Goal: Task Accomplishment & Management: Use online tool/utility

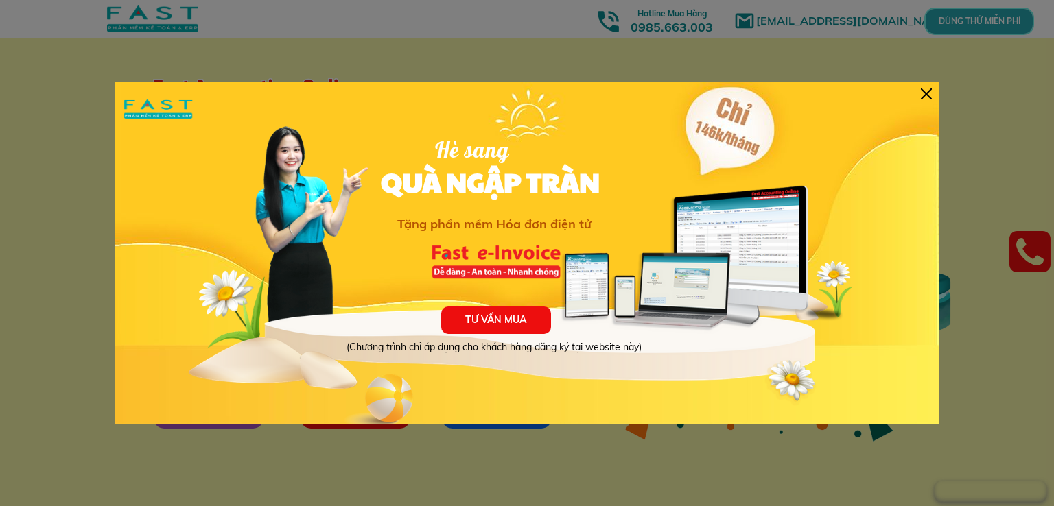
click at [929, 91] on div at bounding box center [926, 94] width 11 height 11
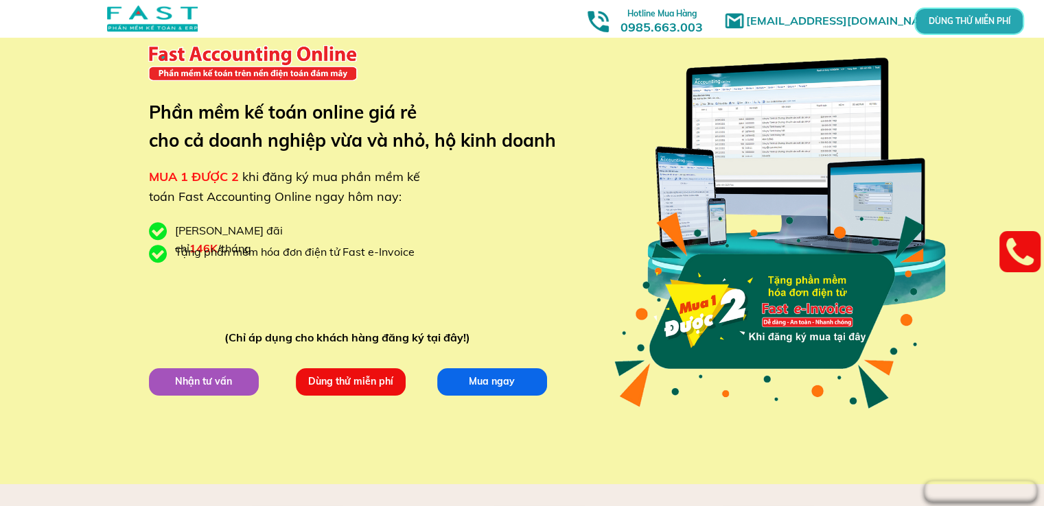
scroll to position [30, 0]
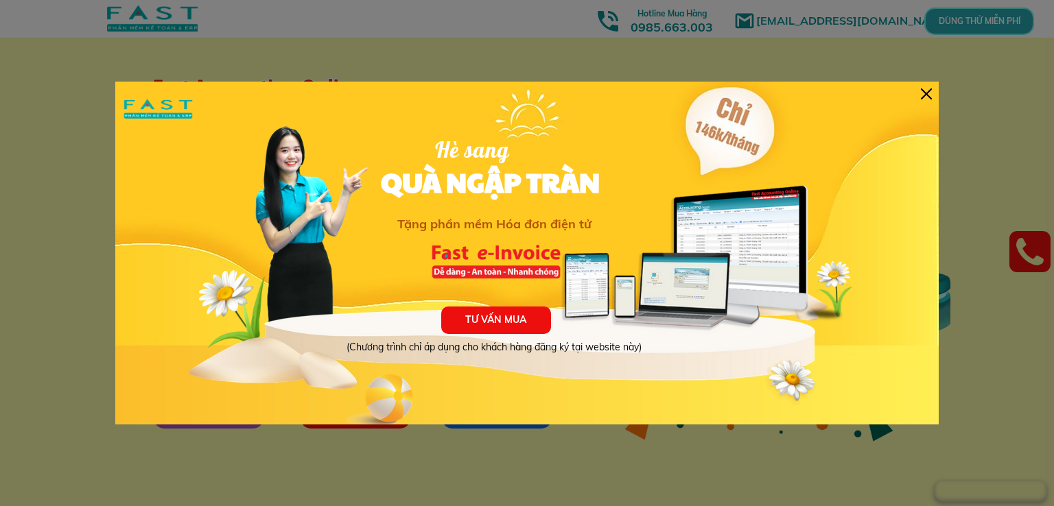
click at [927, 95] on div at bounding box center [926, 94] width 11 height 11
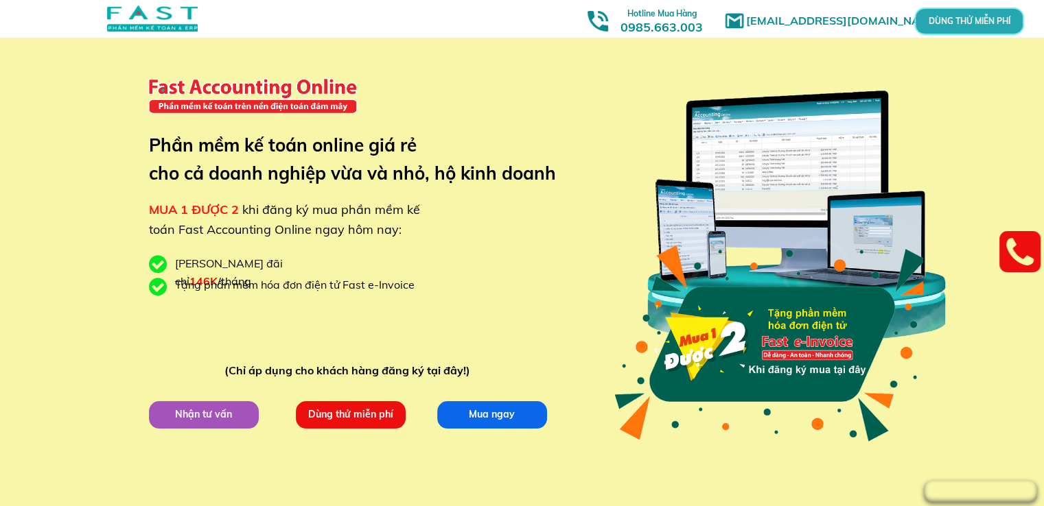
click at [368, 410] on p "Dùng thử miễn phí" at bounding box center [350, 415] width 115 height 29
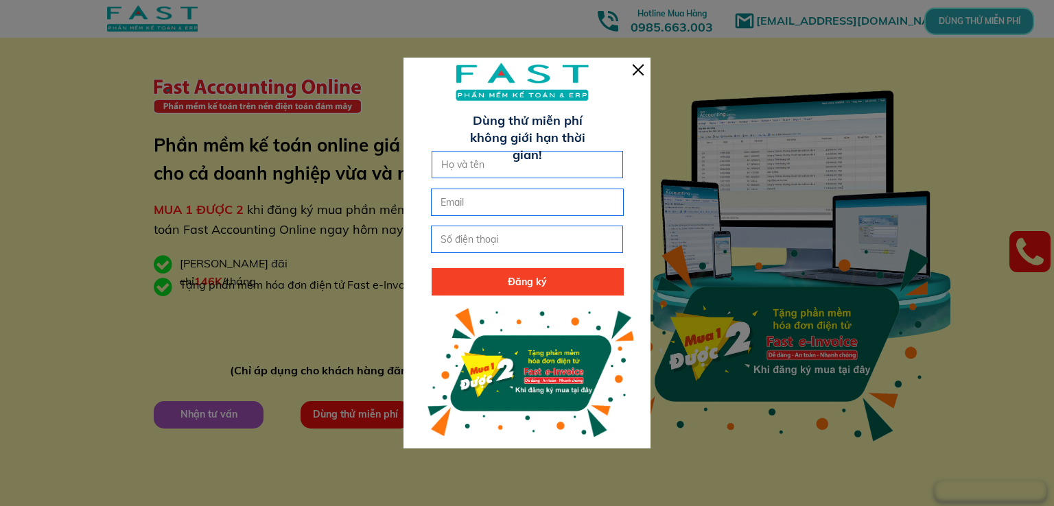
click at [636, 67] on div at bounding box center [638, 70] width 11 height 11
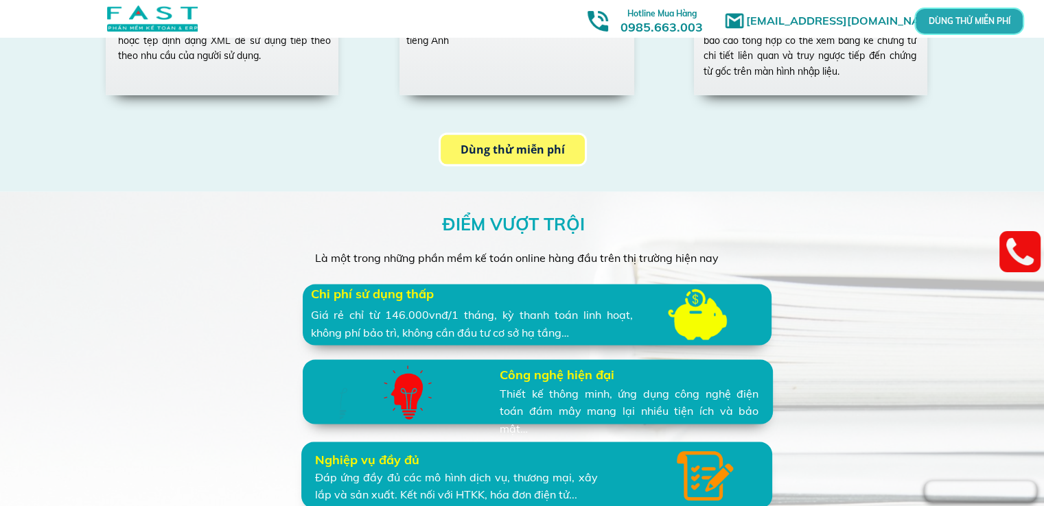
scroll to position [2771, 0]
